Goal: Obtain resource: Obtain resource

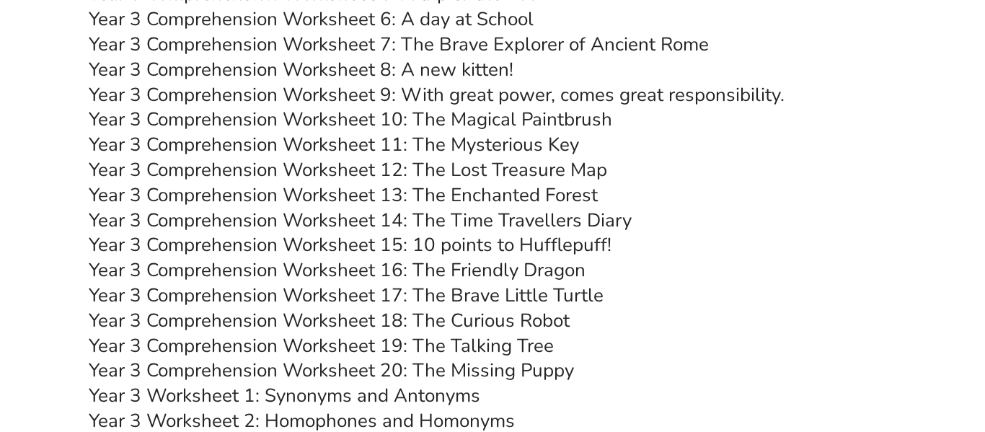
scroll to position [4287, 0]
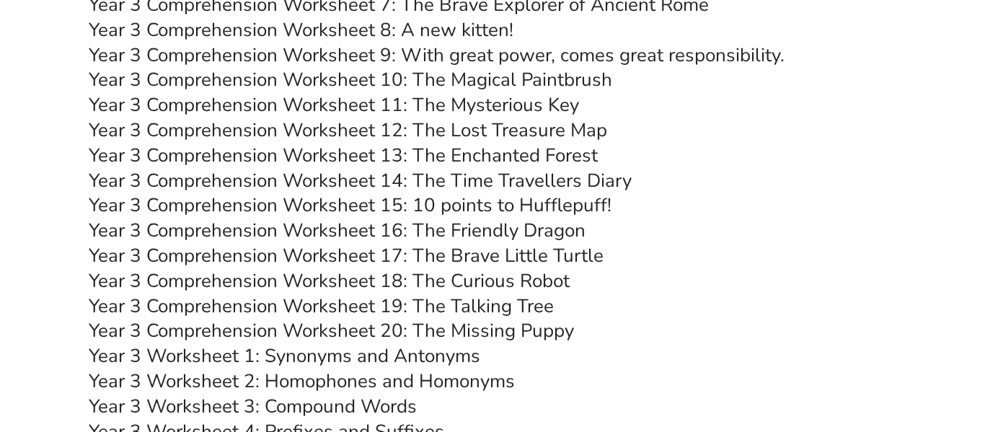
click at [449, 330] on link "Year 3 Comprehension Worksheet 20: The Missing Puppy" at bounding box center [331, 330] width 485 height 25
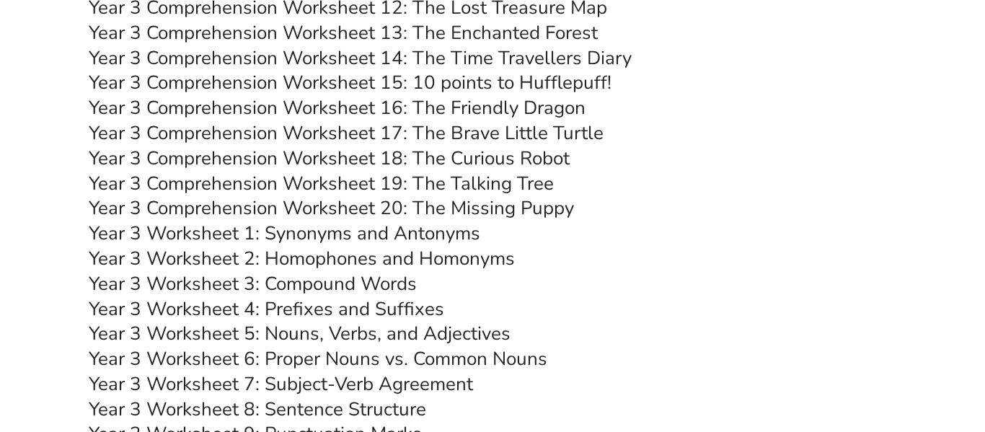
scroll to position [4236, 0]
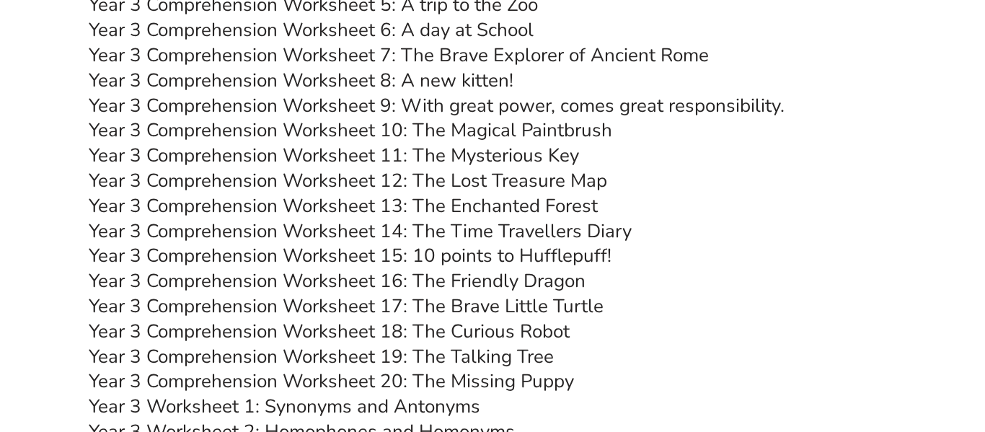
click at [456, 275] on link "Year 3 Comprehension Worksheet 16: The Friendly Dragon" at bounding box center [337, 280] width 497 height 25
click at [501, 181] on link "Year 3 Comprehension Worksheet 12: The Lost Treasure Map" at bounding box center [348, 180] width 518 height 25
click at [472, 151] on link "Year 3 Comprehension Worksheet 11: The Mysterious Key" at bounding box center [334, 155] width 490 height 25
click at [468, 77] on link "Year 3 Comprehension Worksheet 8: A new kitten!" at bounding box center [301, 80] width 425 height 25
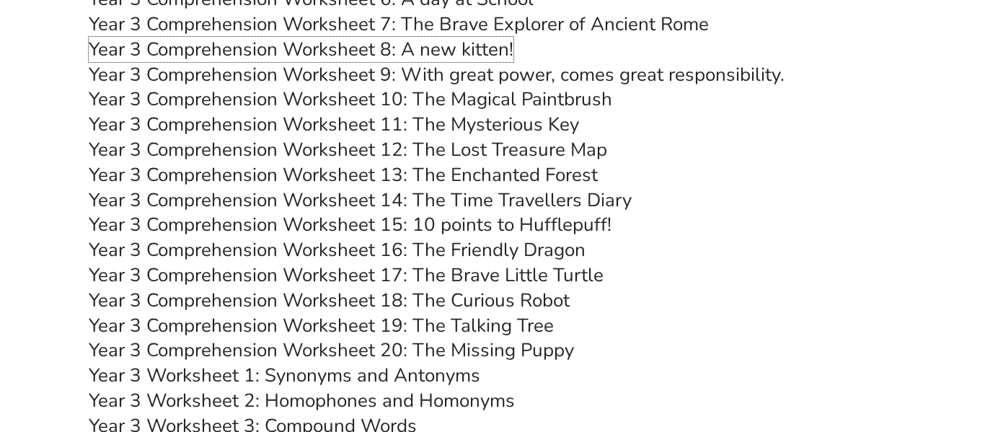
scroll to position [4265, 0]
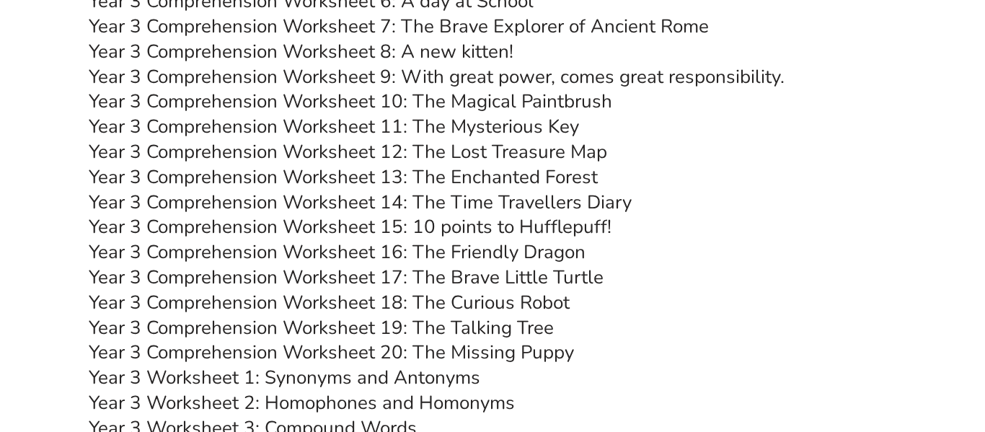
click at [509, 277] on link "Year 3 Comprehension Worksheet 17: The Brave Little Turtle" at bounding box center [346, 277] width 515 height 25
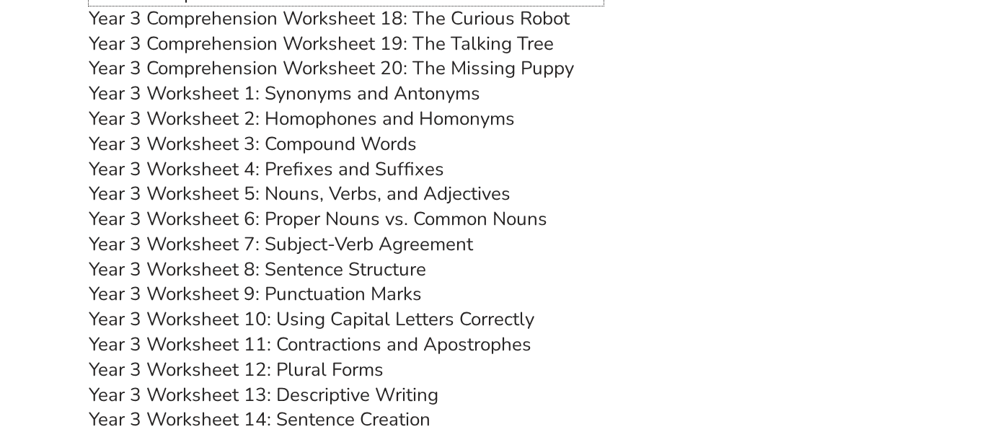
scroll to position [4549, 0]
click at [405, 288] on link "Year 3 Worksheet 9: Punctuation Marks" at bounding box center [255, 294] width 333 height 25
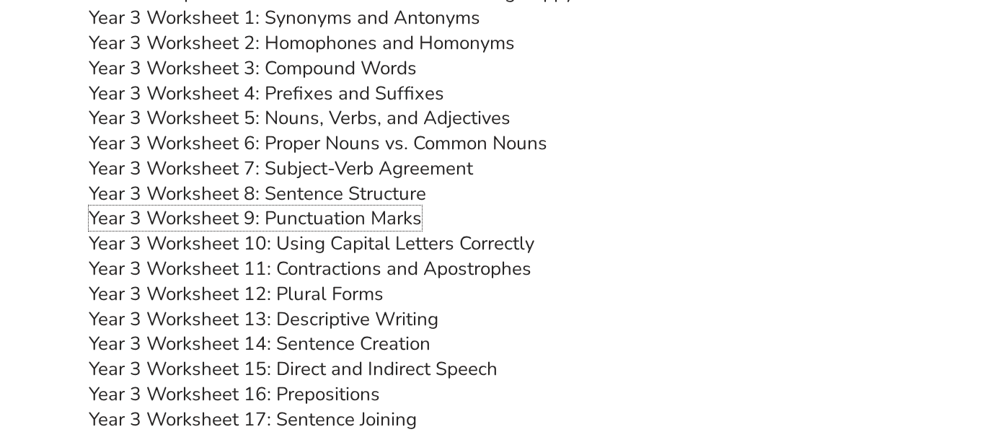
scroll to position [4717, 0]
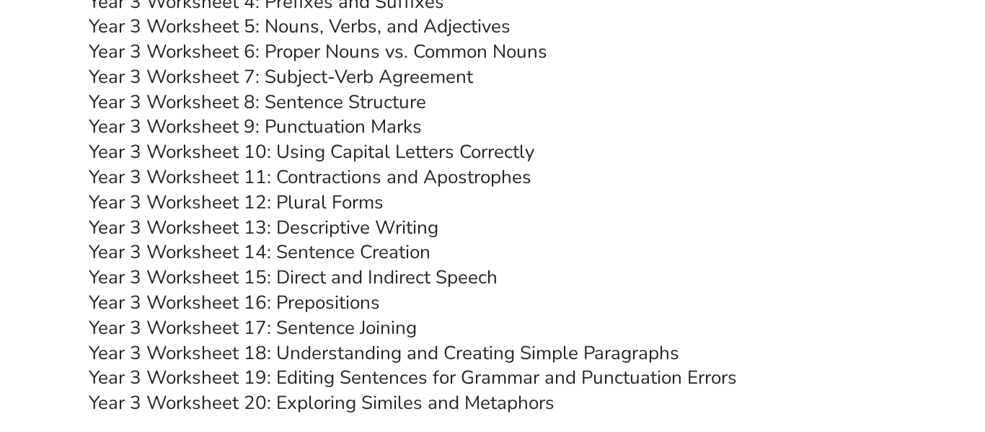
click at [375, 328] on link "Year 3 Worksheet 17: Sentence Joining" at bounding box center [253, 327] width 328 height 25
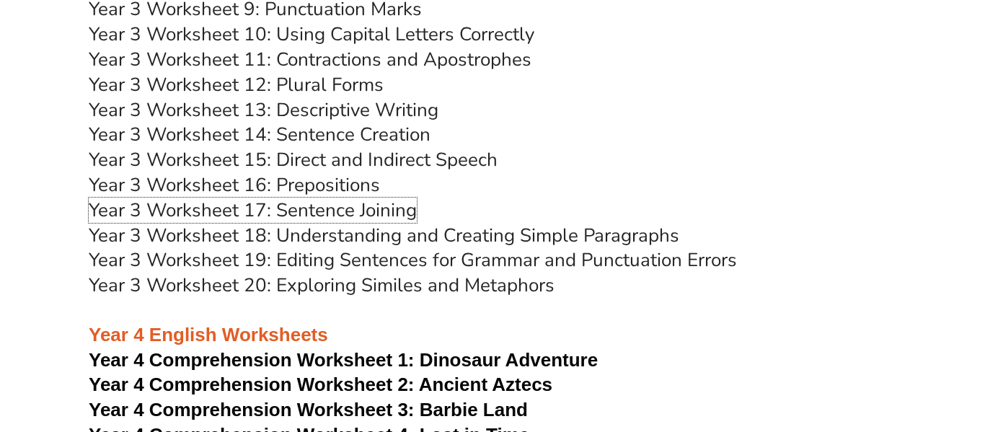
scroll to position [4869, 0]
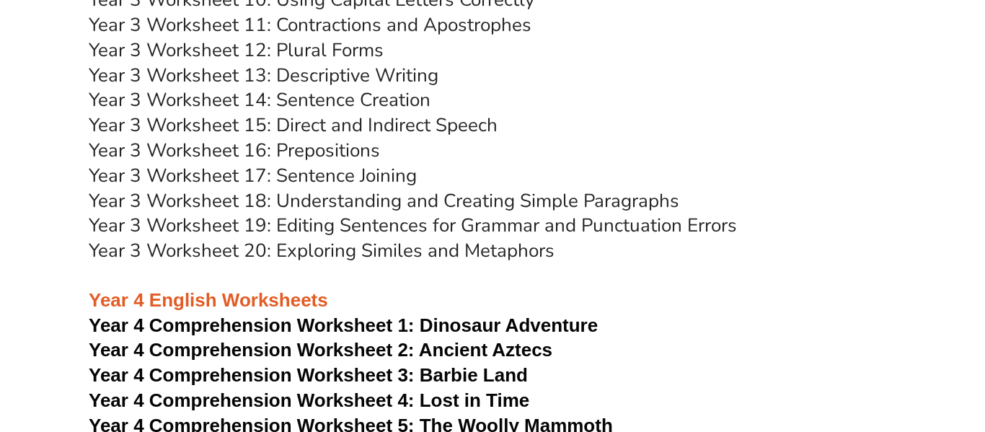
click at [356, 149] on link "Year 3 Worksheet 16: Prepositions" at bounding box center [234, 150] width 291 height 25
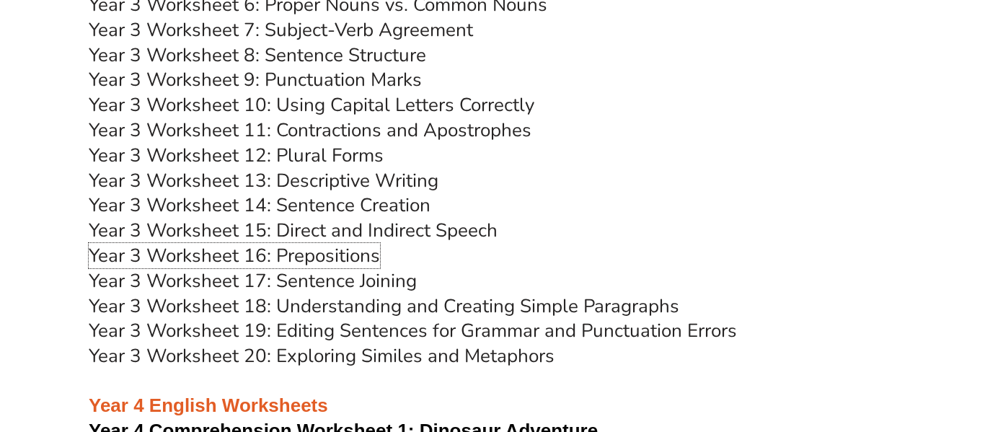
scroll to position [4754, 0]
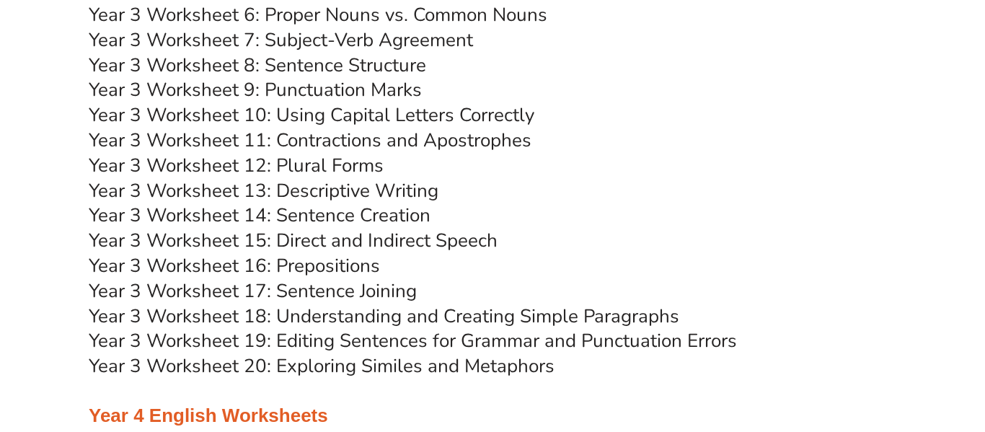
click at [436, 146] on link "Year 3 Worksheet 11: Contractions and Apostrophes" at bounding box center [310, 140] width 443 height 25
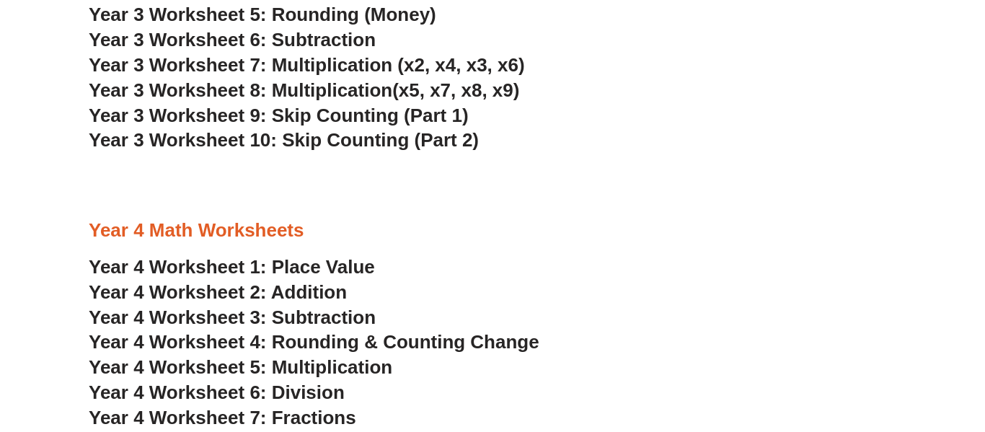
scroll to position [1825, 0]
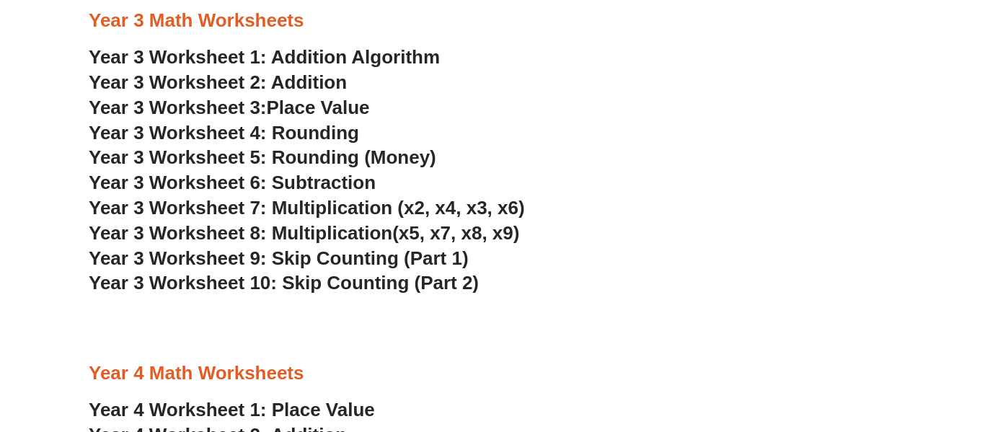
click at [260, 185] on span "Year 3 Worksheet 6: Subtraction" at bounding box center [232, 183] width 287 height 22
click at [332, 135] on span "Year 3 Worksheet 4: Rounding" at bounding box center [224, 133] width 270 height 22
